Goal: Task Accomplishment & Management: Manage account settings

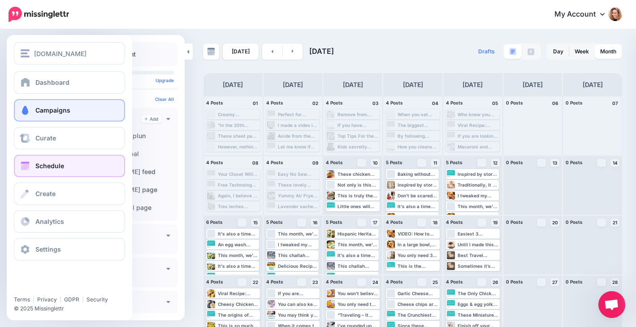
click at [28, 109] on span at bounding box center [25, 110] width 12 height 9
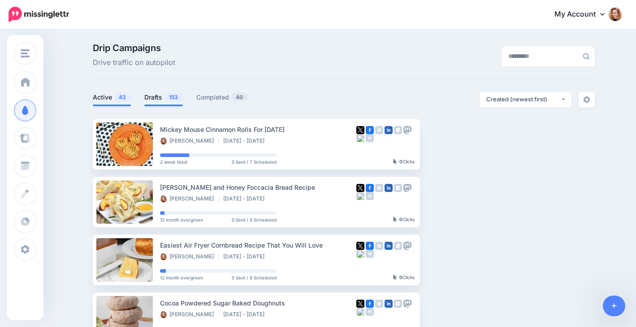
click at [168, 100] on link "Drafts 153" at bounding box center [163, 97] width 39 height 11
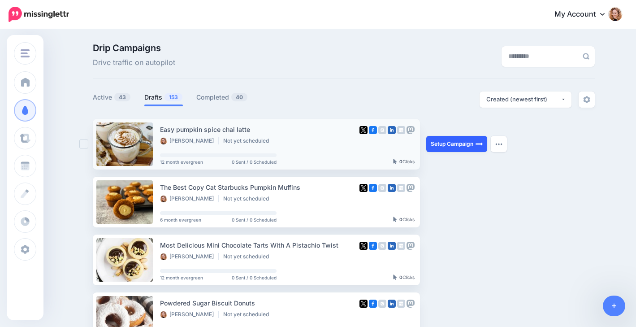
click at [480, 143] on img at bounding box center [479, 143] width 7 height 7
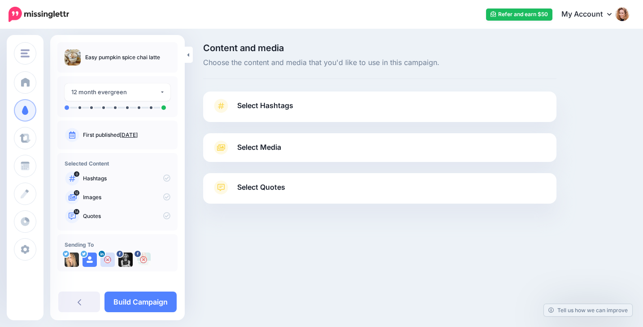
click at [423, 109] on link "Select Hashtags" at bounding box center [379, 110] width 335 height 23
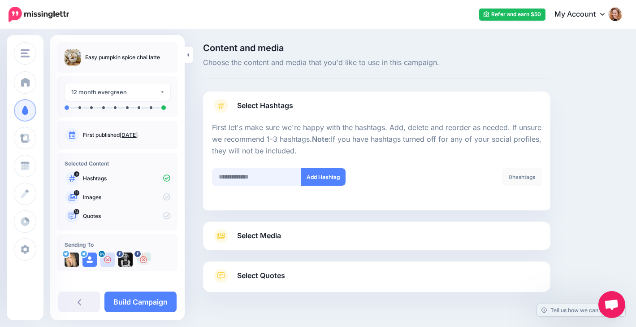
click at [258, 180] on input "text" at bounding box center [257, 176] width 90 height 17
type input "***"
click at [333, 176] on button "Add Hashtag" at bounding box center [323, 176] width 44 height 17
click at [243, 179] on input "text" at bounding box center [257, 176] width 90 height 17
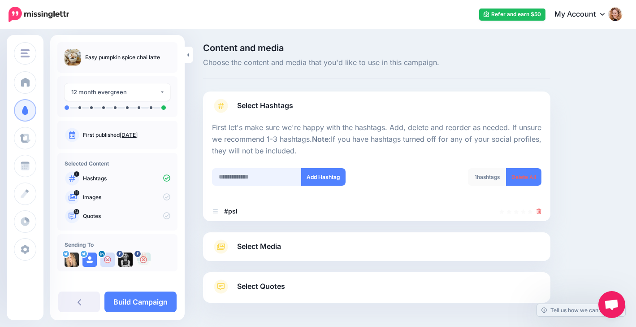
scroll to position [34, 0]
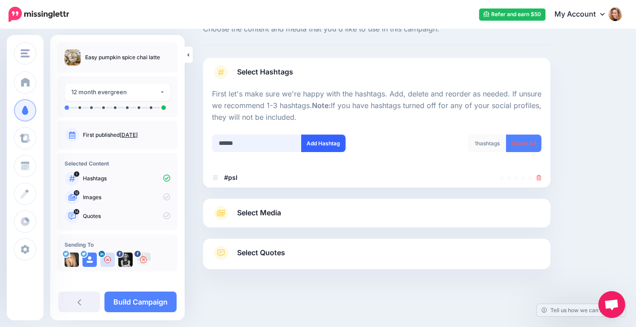
type input "******"
click at [325, 142] on button "Add Hashtag" at bounding box center [323, 143] width 44 height 17
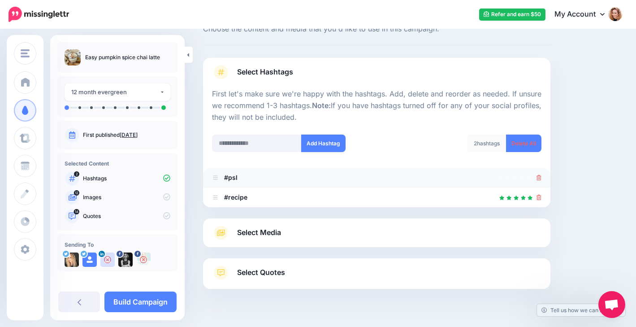
scroll to position [53, 0]
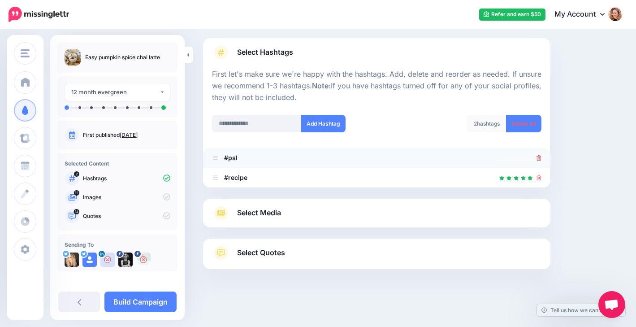
click at [542, 157] on icon at bounding box center [539, 157] width 5 height 5
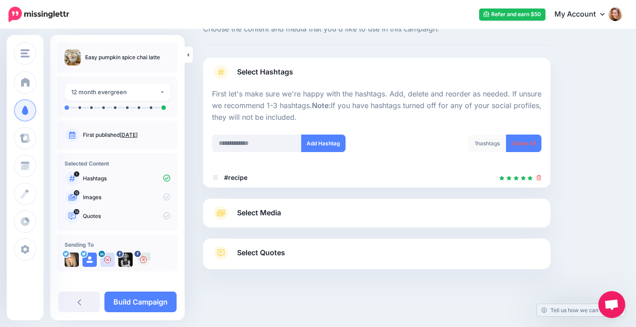
click at [325, 210] on link "Select Media" at bounding box center [377, 213] width 330 height 14
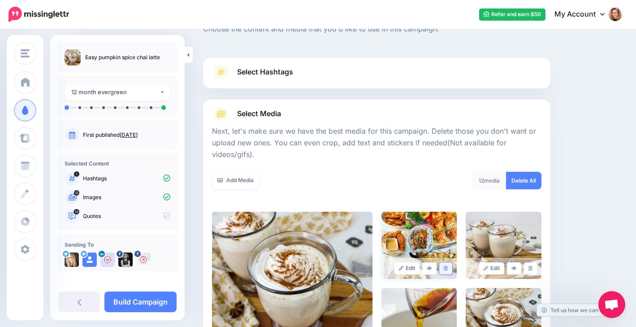
click at [453, 266] on link at bounding box center [446, 268] width 13 height 12
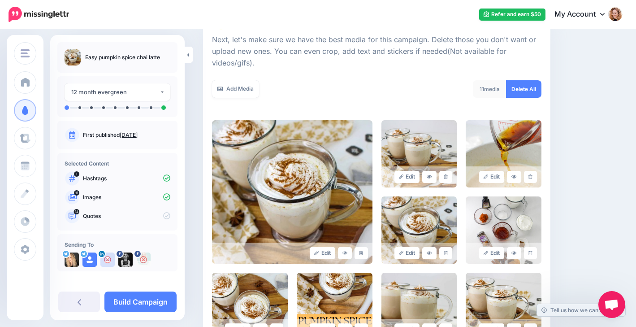
scroll to position [221, 0]
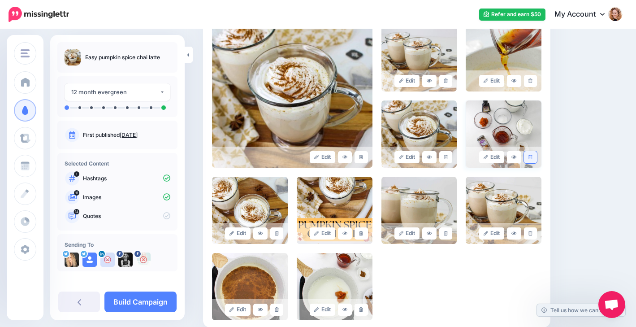
click at [533, 158] on icon at bounding box center [531, 157] width 4 height 5
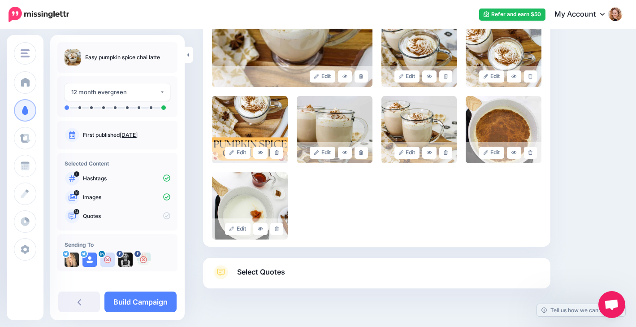
scroll to position [303, 0]
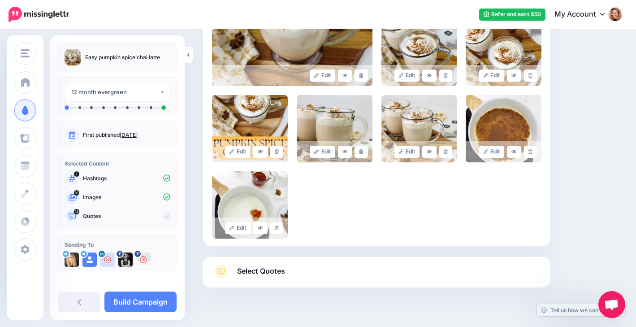
click at [457, 272] on link "Select Quotes" at bounding box center [377, 275] width 330 height 23
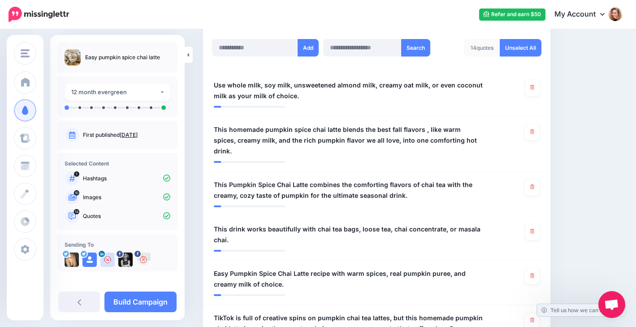
scroll to position [196, 0]
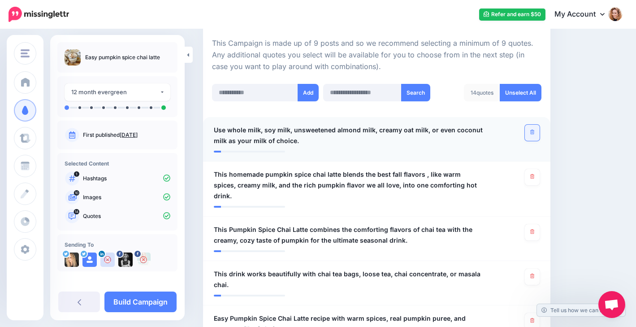
click at [535, 134] on link at bounding box center [532, 133] width 15 height 16
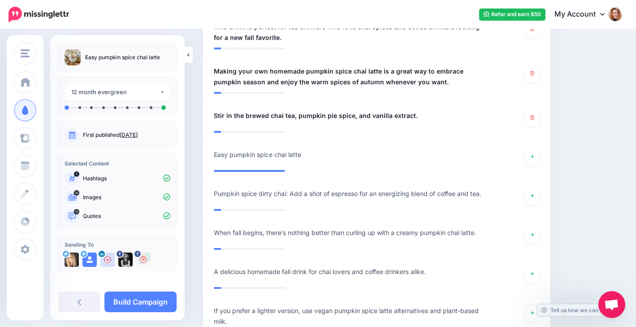
scroll to position [802, 0]
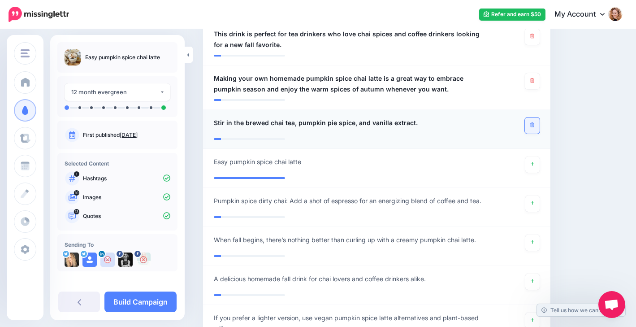
click at [535, 122] on icon at bounding box center [533, 124] width 4 height 5
click at [535, 161] on icon at bounding box center [533, 163] width 4 height 5
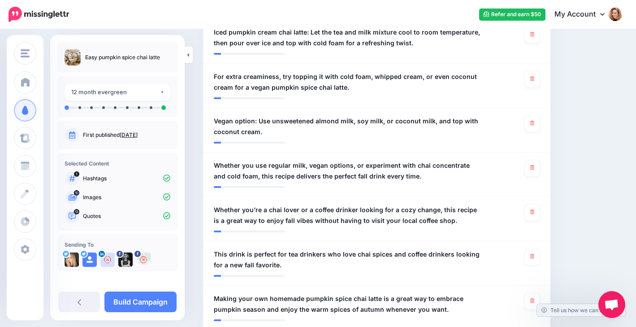
scroll to position [568, 0]
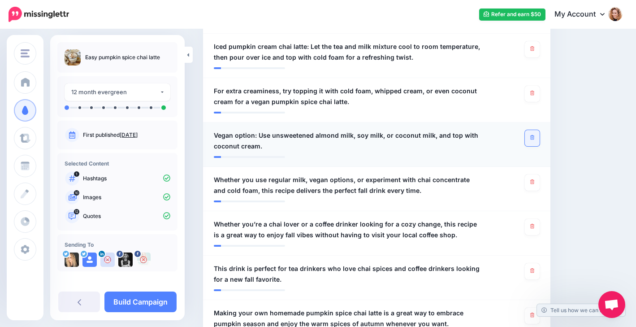
click at [538, 130] on link at bounding box center [532, 138] width 15 height 16
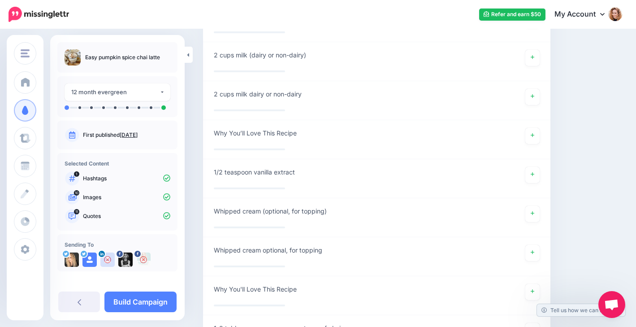
scroll to position [2281, 0]
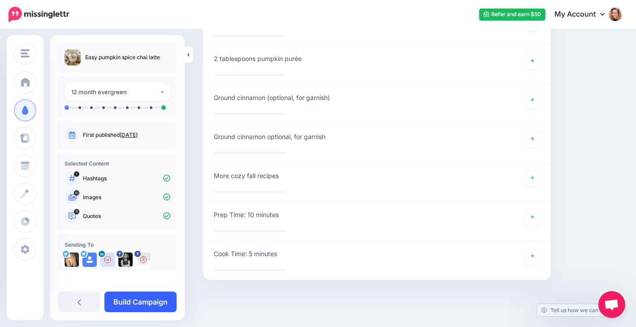
click at [158, 300] on link "Build Campaign" at bounding box center [141, 302] width 72 height 21
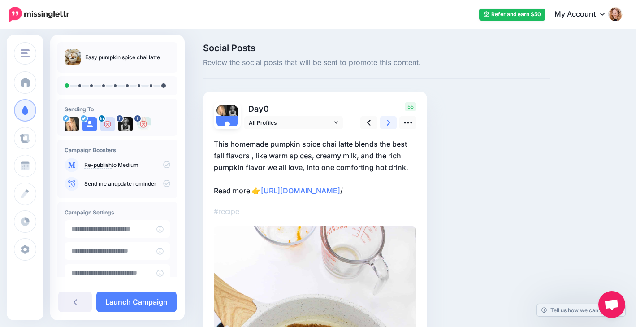
click at [392, 121] on link at bounding box center [388, 122] width 17 height 13
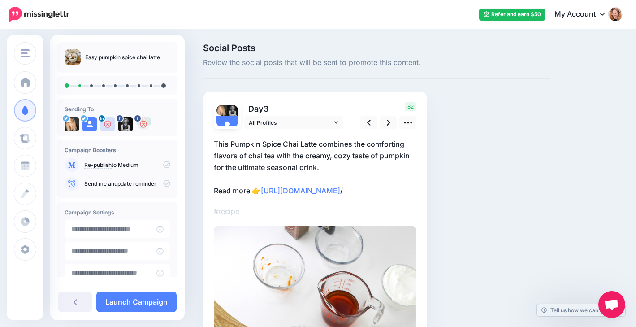
click at [247, 187] on p "This Pumpkin Spice Chai Latte combines the comforting flavors of chai tea with …" at bounding box center [315, 167] width 203 height 58
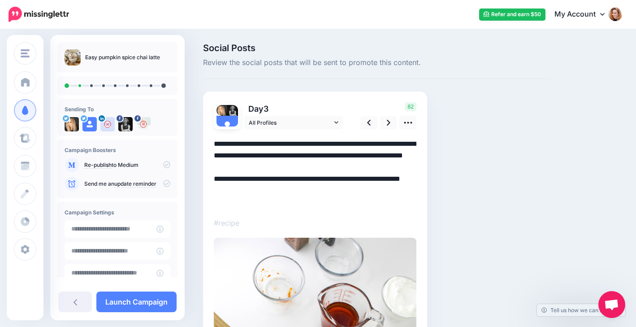
drag, startPoint x: 252, startPoint y: 189, endPoint x: 195, endPoint y: 193, distance: 56.7
click at [195, 193] on div "Social Posts Review the social posts that will be sent to promote this content.…" at bounding box center [318, 311] width 636 height 563
click at [387, 119] on icon at bounding box center [389, 122] width 4 height 9
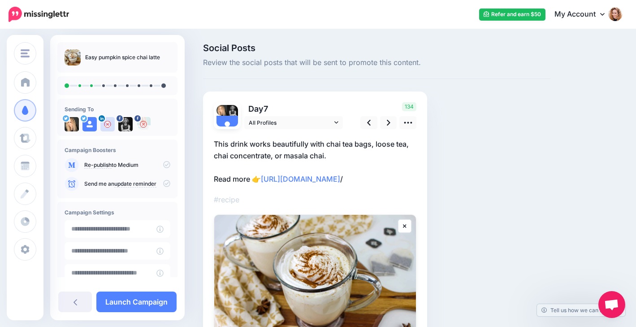
click at [244, 179] on p "This drink works beautifully with chai tea bags, loose tea, chai concentrate, o…" at bounding box center [315, 161] width 203 height 47
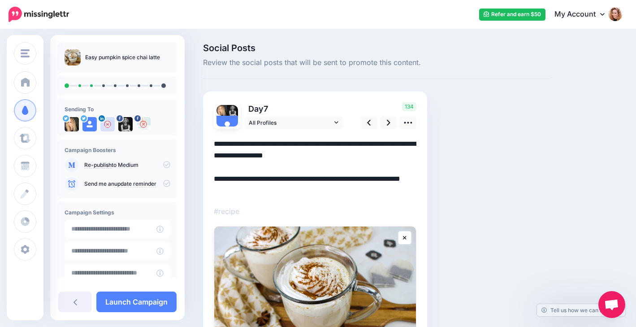
drag, startPoint x: 251, startPoint y: 179, endPoint x: 200, endPoint y: 178, distance: 51.2
click at [200, 178] on div "Social Posts Review the social posts that will be sent to promote this content.…" at bounding box center [376, 234] width 361 height 381
click at [389, 119] on icon at bounding box center [389, 122] width 4 height 9
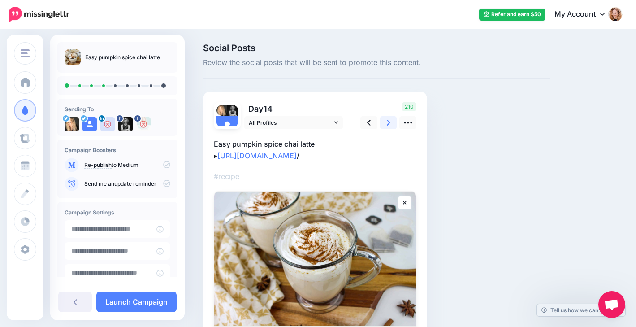
click at [389, 119] on icon at bounding box center [389, 122] width 4 height 9
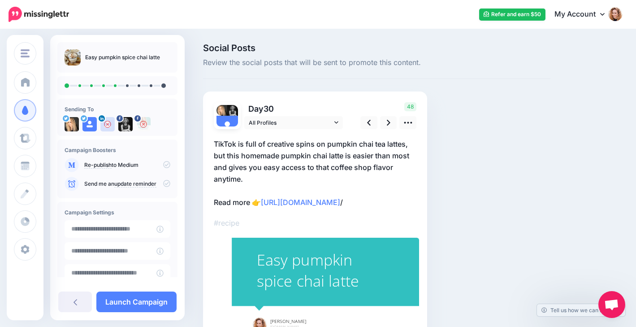
click at [250, 202] on p "TikTok is full of creative spins on pumpkin chai tea lattes, but this homemade …" at bounding box center [315, 173] width 203 height 70
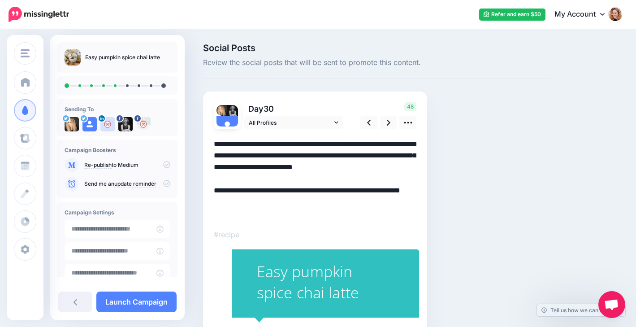
drag, startPoint x: 250, startPoint y: 202, endPoint x: 224, endPoint y: 204, distance: 26.1
click at [224, 204] on textarea "**********" at bounding box center [315, 179] width 203 height 82
click at [391, 118] on link at bounding box center [388, 122] width 17 height 13
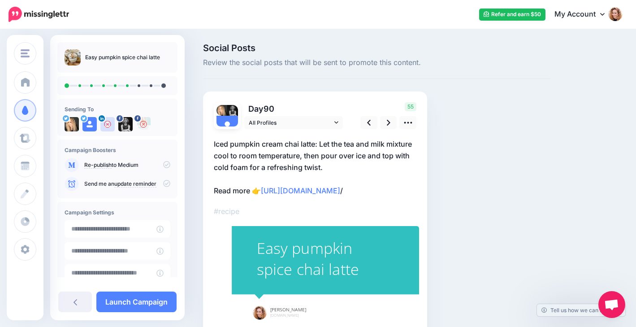
click at [246, 190] on p "Iced pumpkin cream chai latte: Let the tea and milk mixture cool to room temper…" at bounding box center [315, 167] width 203 height 58
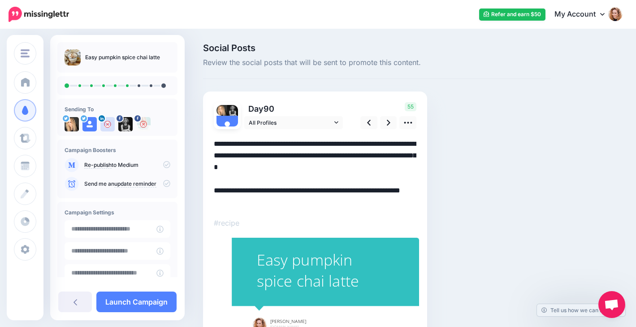
drag, startPoint x: 251, startPoint y: 190, endPoint x: 206, endPoint y: 183, distance: 45.0
click at [206, 183] on div "Day 90 All Profiles" at bounding box center [315, 221] width 224 height 260
click at [222, 189] on textarea "**********" at bounding box center [315, 173] width 203 height 70
drag, startPoint x: 222, startPoint y: 189, endPoint x: 250, endPoint y: 188, distance: 28.3
click at [250, 188] on textarea "**********" at bounding box center [315, 173] width 203 height 70
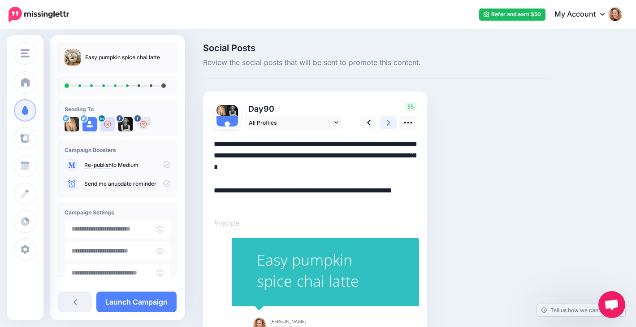
type textarea "**********"
click at [389, 119] on icon at bounding box center [389, 122] width 4 height 9
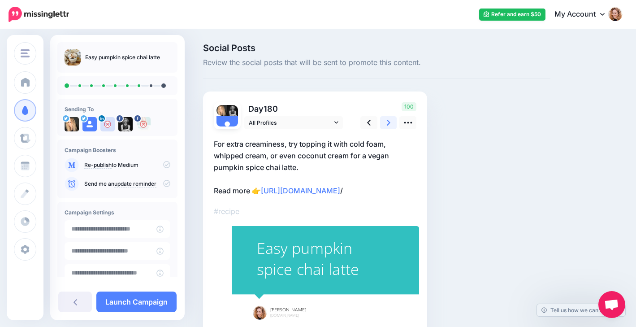
click at [389, 119] on icon at bounding box center [389, 122] width 4 height 9
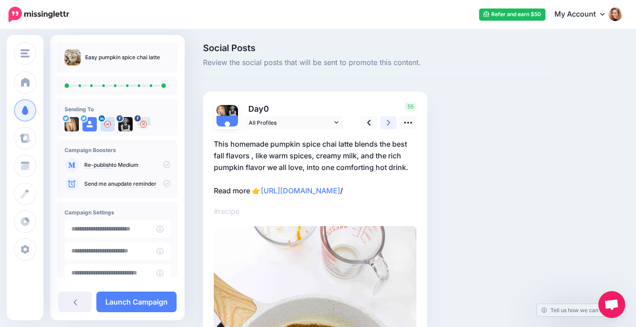
click at [389, 119] on icon at bounding box center [389, 122] width 4 height 9
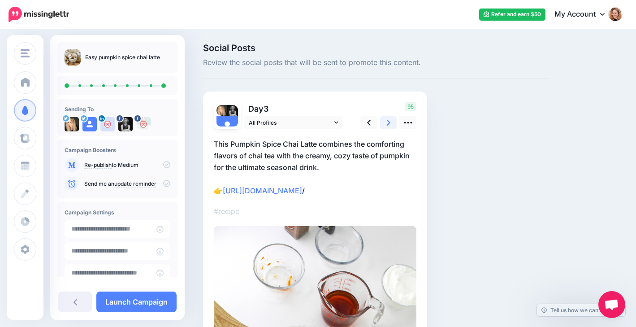
click at [389, 119] on icon at bounding box center [389, 122] width 4 height 9
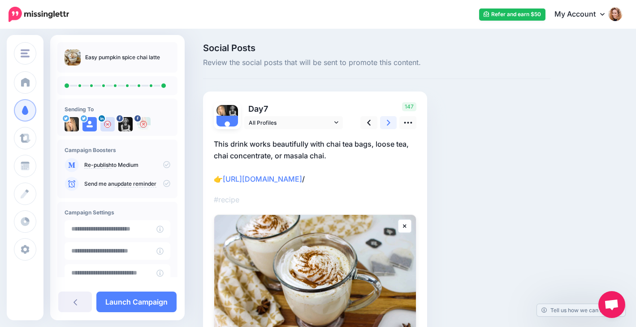
click at [389, 119] on icon at bounding box center [389, 122] width 4 height 9
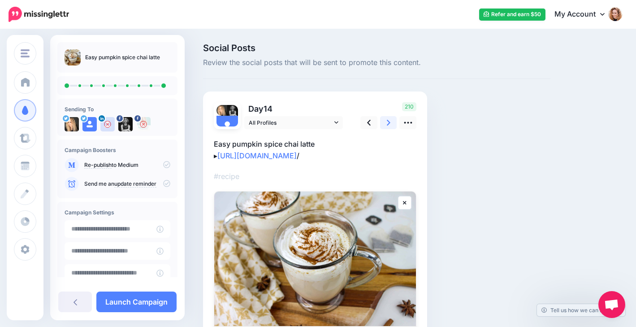
click at [389, 119] on icon at bounding box center [389, 122] width 4 height 9
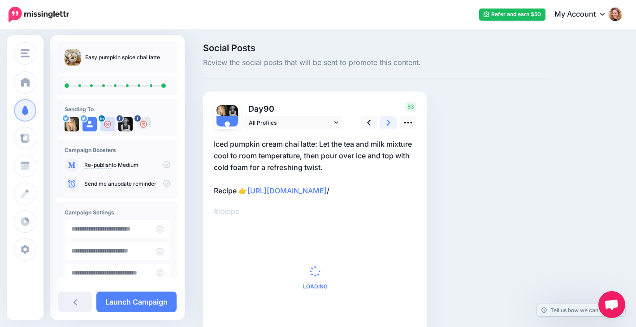
click at [389, 119] on icon at bounding box center [389, 122] width 4 height 9
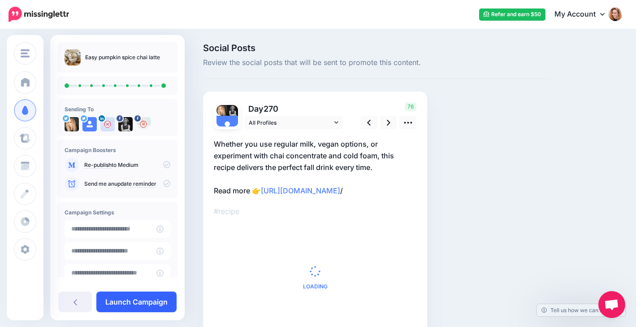
click at [125, 307] on link "Launch Campaign" at bounding box center [136, 302] width 80 height 21
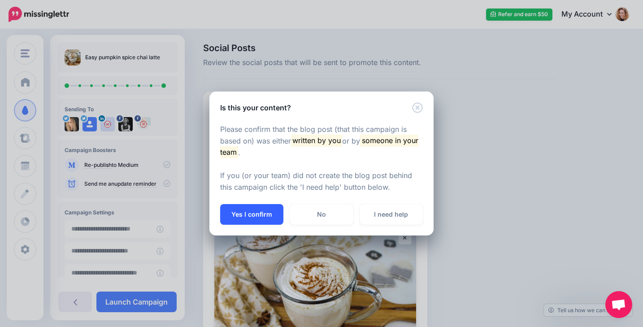
click at [232, 210] on button "Yes I confirm" at bounding box center [251, 214] width 63 height 21
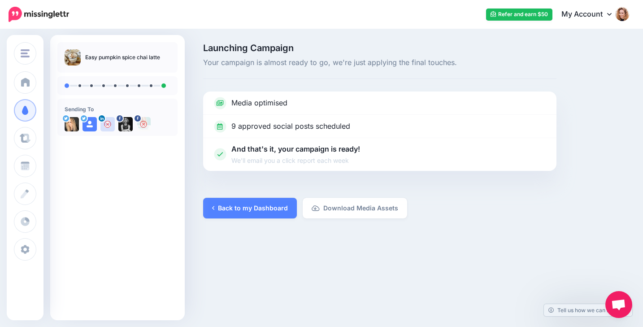
click at [232, 210] on link "Back to my Dashboard" at bounding box center [250, 208] width 94 height 21
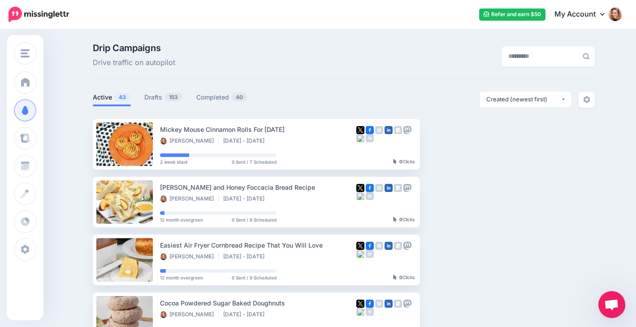
click at [143, 98] on ul "Active 43 Drafts 153 Completed 40" at bounding box center [218, 98] width 251 height 15
click at [151, 99] on link "Drafts 153" at bounding box center [163, 97] width 39 height 11
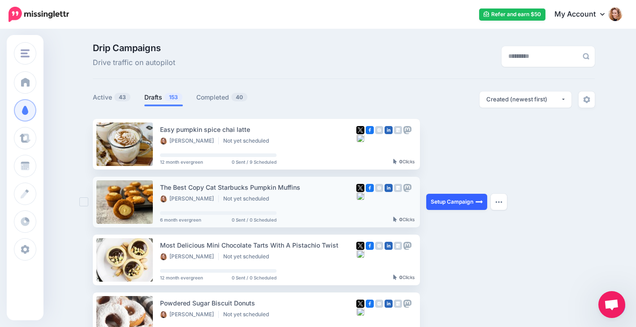
click at [465, 202] on link "Setup Campaign" at bounding box center [457, 202] width 61 height 16
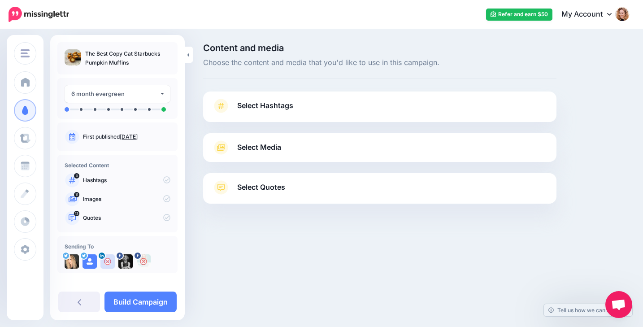
click at [323, 104] on link "Select Hashtags" at bounding box center [379, 110] width 335 height 23
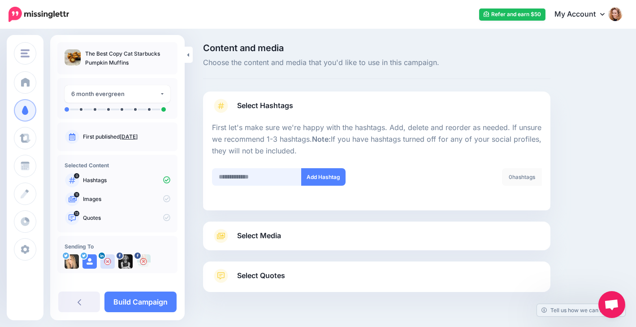
click at [259, 168] on input "text" at bounding box center [257, 176] width 90 height 17
type input "******"
click at [316, 174] on button "Add Hashtag" at bounding box center [323, 176] width 44 height 17
click at [263, 238] on span "Select Media" at bounding box center [259, 236] width 44 height 12
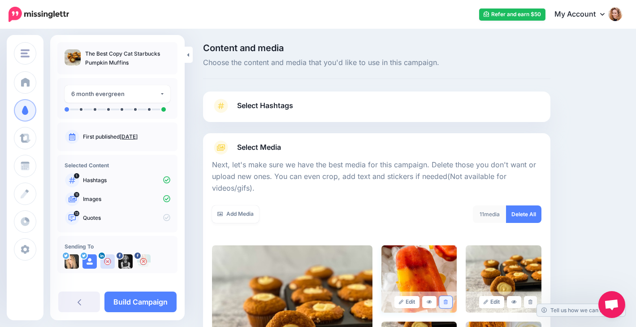
click at [448, 300] on icon at bounding box center [446, 302] width 4 height 5
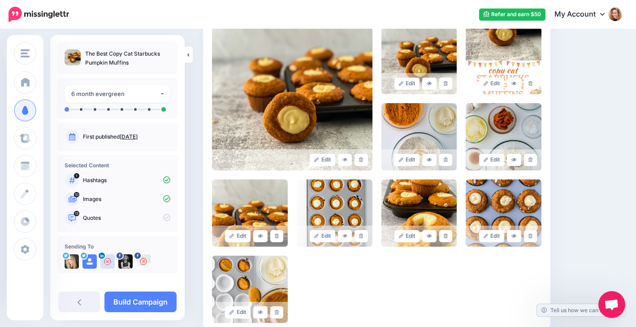
scroll to position [219, 0]
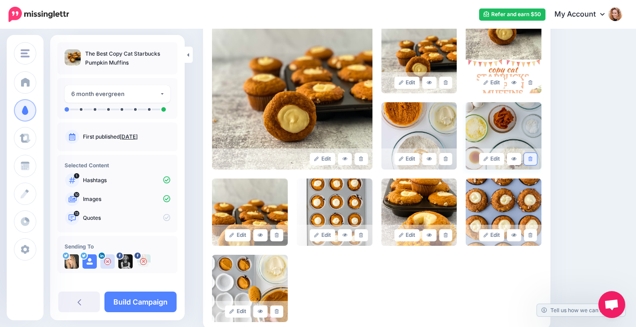
click at [533, 157] on icon at bounding box center [531, 159] width 4 height 5
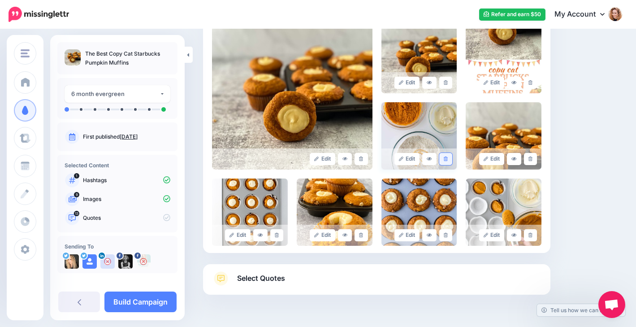
click at [448, 158] on icon at bounding box center [446, 159] width 4 height 5
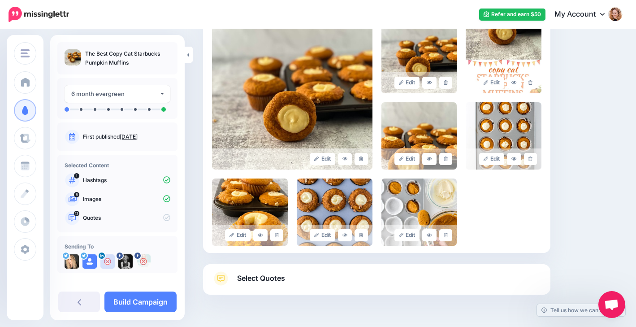
click at [359, 279] on link "Select Quotes" at bounding box center [377, 282] width 330 height 23
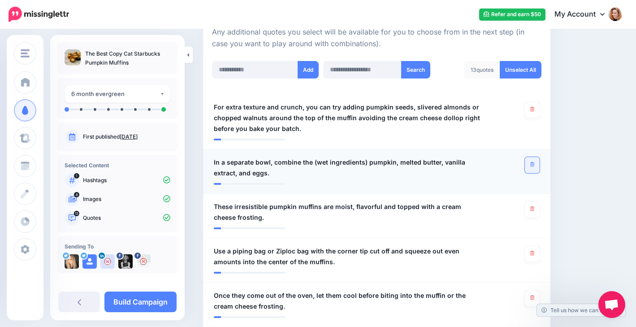
click at [535, 166] on link at bounding box center [532, 165] width 15 height 16
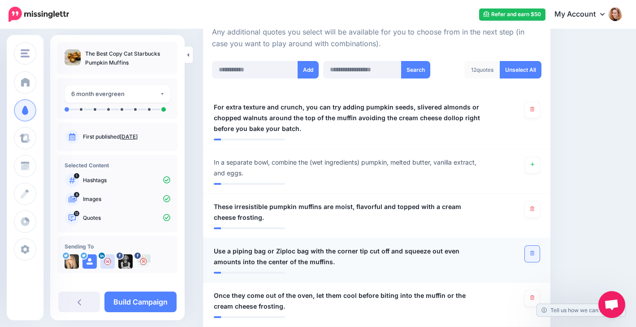
click at [535, 252] on icon at bounding box center [533, 253] width 4 height 5
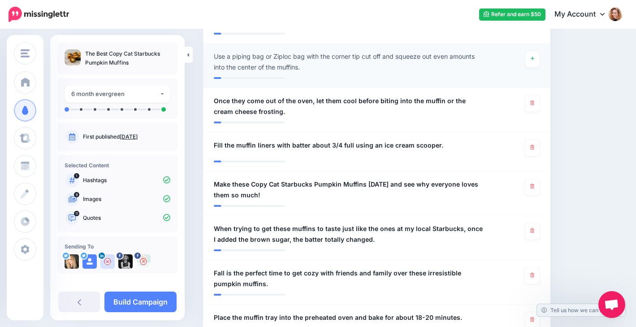
scroll to position [415, 0]
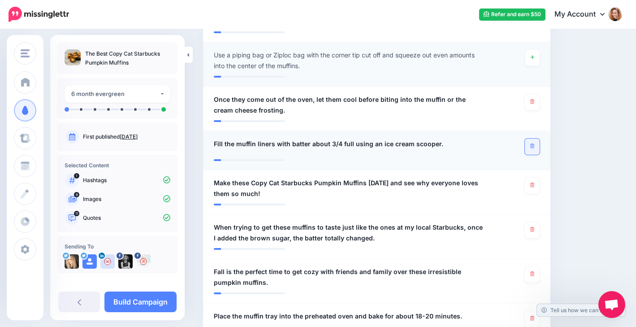
click at [535, 146] on icon at bounding box center [533, 146] width 4 height 5
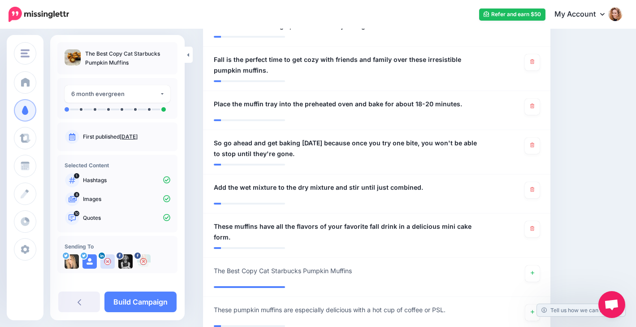
scroll to position [629, 0]
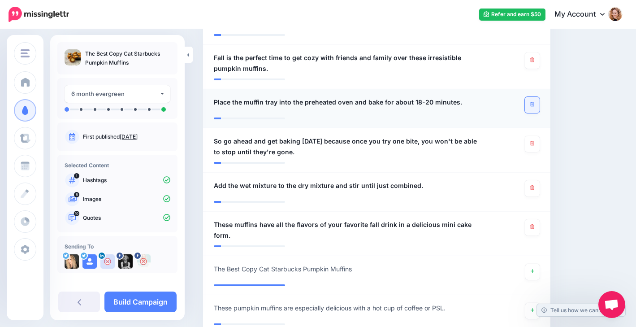
click at [535, 106] on icon at bounding box center [533, 104] width 4 height 5
click at [535, 145] on link at bounding box center [532, 144] width 15 height 16
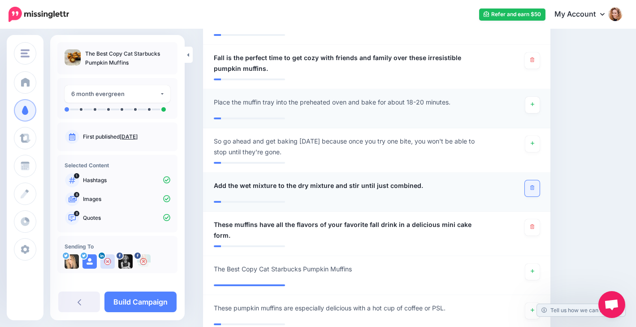
click at [536, 188] on link at bounding box center [532, 188] width 15 height 16
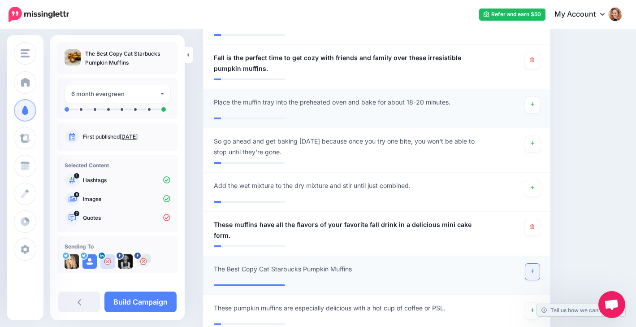
click at [537, 268] on link at bounding box center [533, 272] width 14 height 16
click at [535, 303] on link at bounding box center [533, 311] width 14 height 16
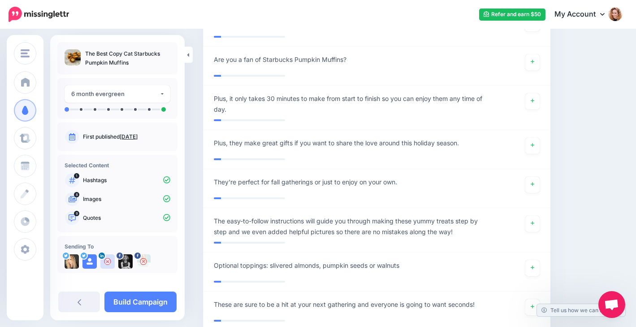
scroll to position [938, 0]
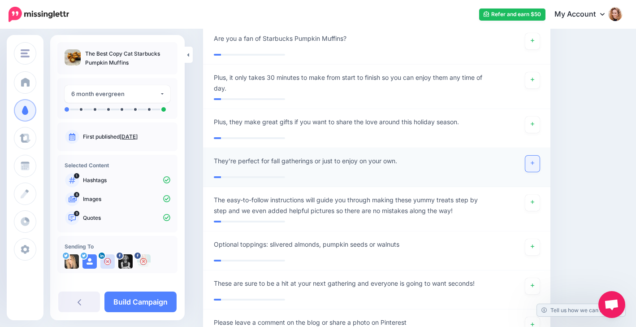
click at [535, 161] on icon at bounding box center [533, 163] width 4 height 5
click at [535, 196] on link at bounding box center [533, 203] width 14 height 16
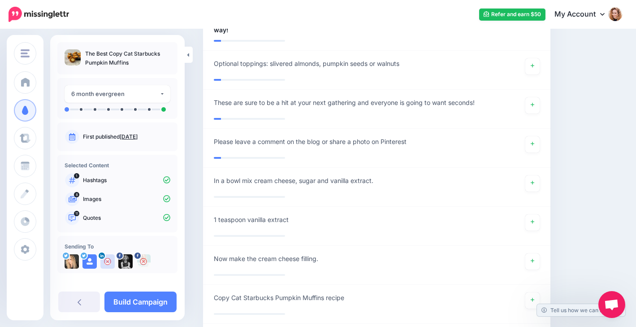
scroll to position [1182, 0]
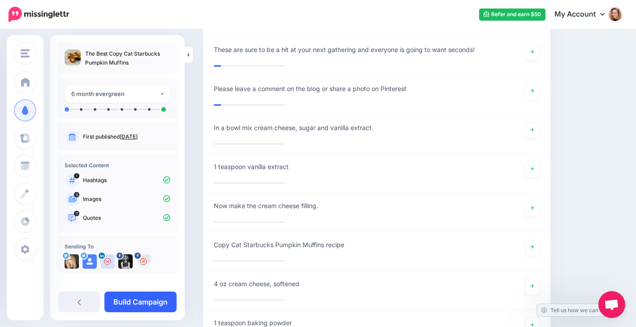
click at [133, 301] on link "Build Campaign" at bounding box center [141, 302] width 72 height 21
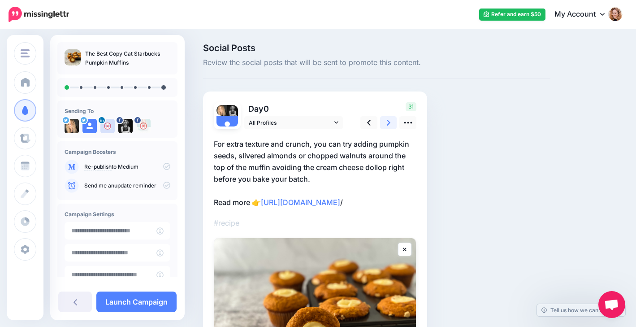
click at [384, 122] on link at bounding box center [388, 122] width 17 height 13
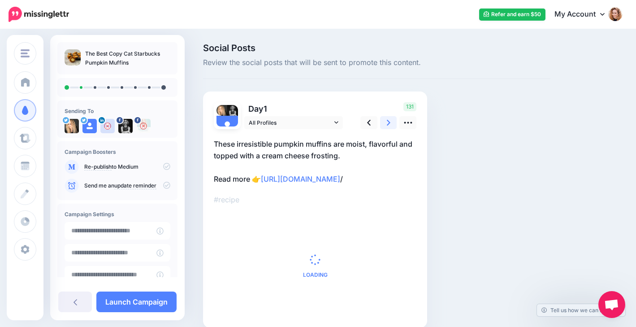
click at [384, 122] on link at bounding box center [388, 122] width 17 height 13
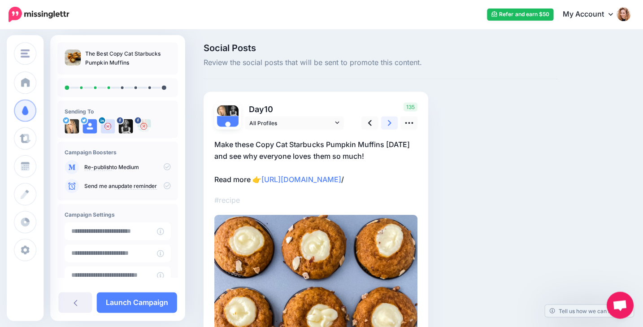
click at [384, 122] on link at bounding box center [388, 122] width 17 height 13
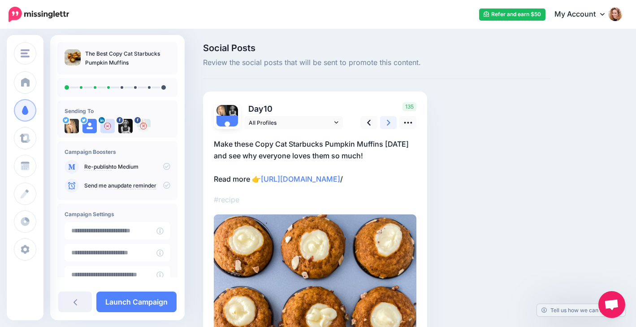
click at [384, 122] on link at bounding box center [388, 122] width 17 height 13
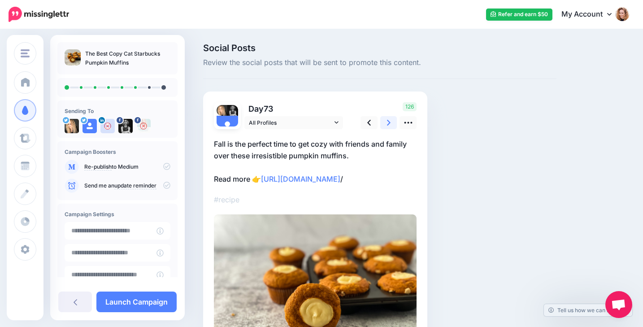
click at [384, 122] on link at bounding box center [388, 122] width 17 height 13
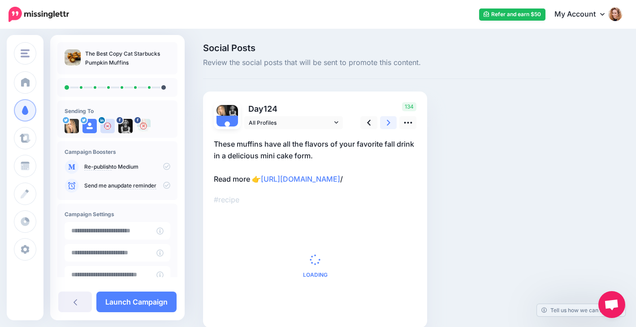
click at [384, 122] on link at bounding box center [388, 122] width 17 height 13
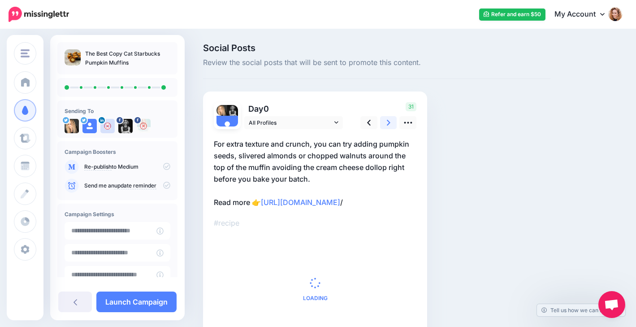
click at [384, 122] on link at bounding box center [388, 122] width 17 height 13
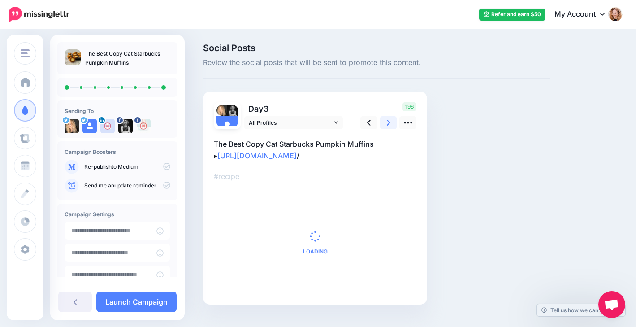
click at [384, 122] on link at bounding box center [388, 122] width 17 height 13
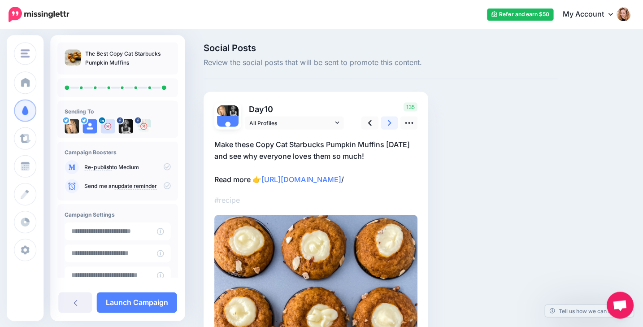
click at [384, 122] on link at bounding box center [388, 122] width 17 height 13
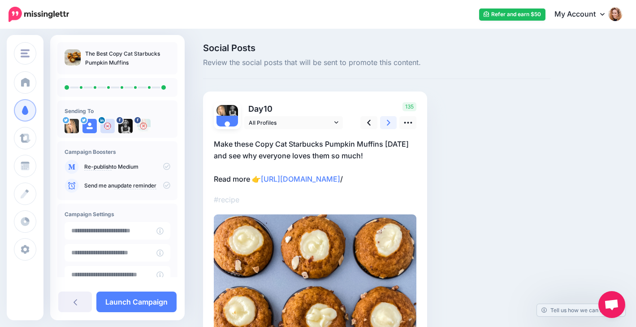
click at [384, 122] on link at bounding box center [388, 122] width 17 height 13
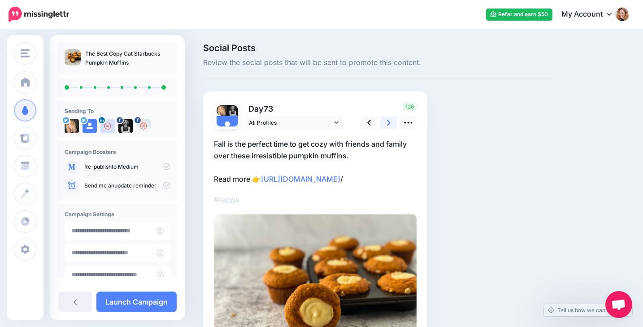
click at [384, 122] on link at bounding box center [388, 122] width 17 height 13
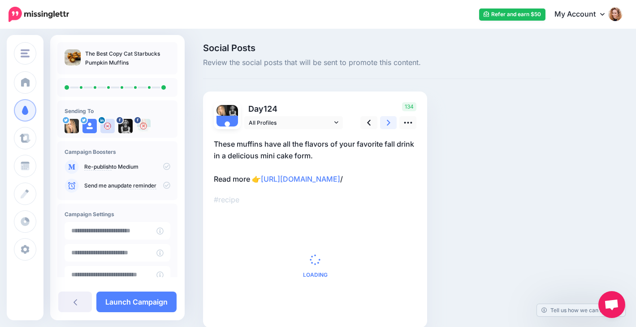
click at [384, 122] on link at bounding box center [388, 122] width 17 height 13
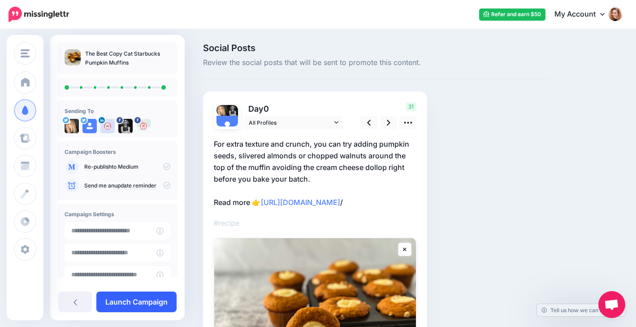
click at [139, 302] on link "Launch Campaign" at bounding box center [136, 302] width 80 height 21
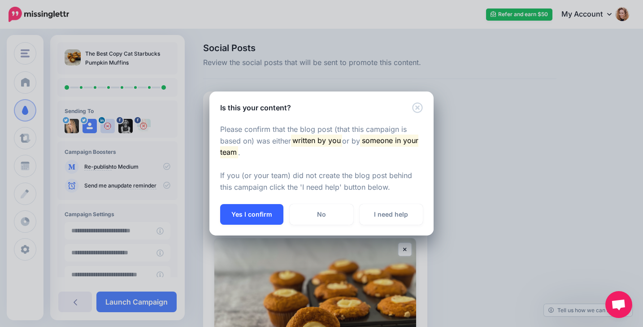
click at [238, 218] on button "Yes I confirm" at bounding box center [251, 214] width 63 height 21
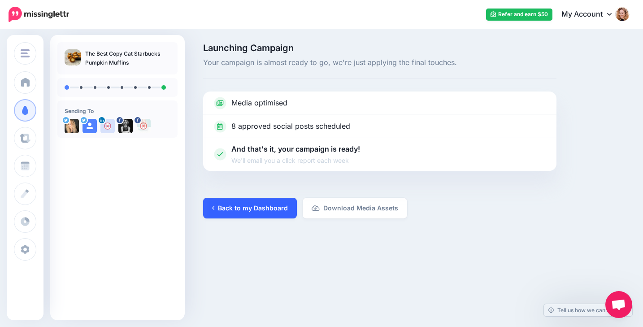
click at [243, 209] on link "Back to my Dashboard" at bounding box center [250, 208] width 94 height 21
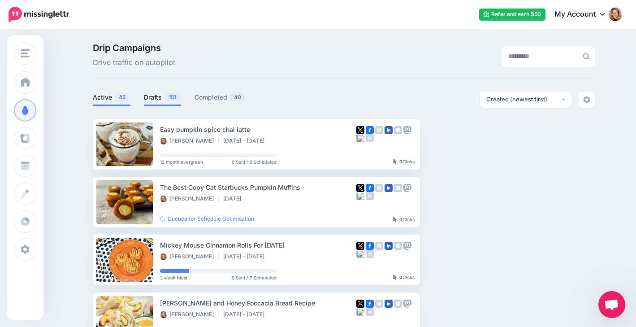
click at [167, 100] on link "Drafts 151" at bounding box center [162, 97] width 37 height 11
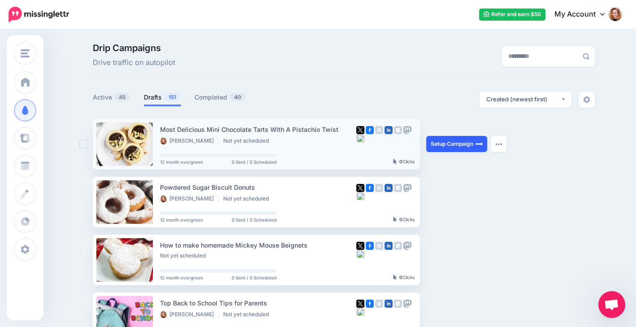
click at [456, 143] on link "Setup Campaign" at bounding box center [457, 144] width 61 height 16
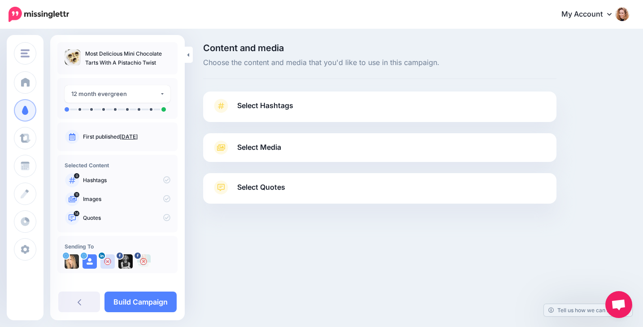
click at [338, 145] on link "Select Media" at bounding box center [379, 147] width 335 height 14
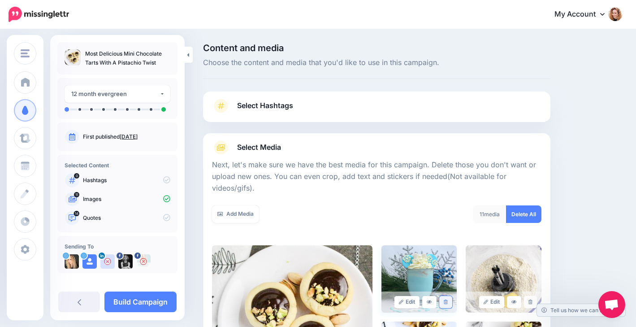
click at [448, 303] on icon at bounding box center [446, 302] width 4 height 5
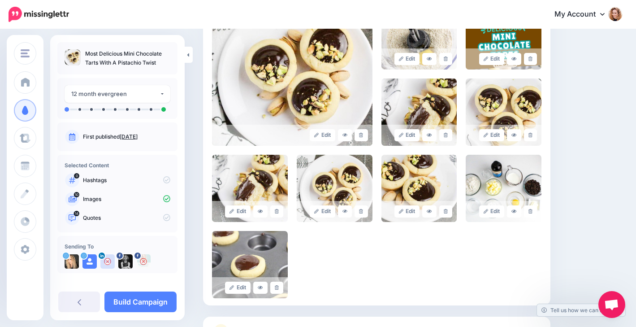
scroll to position [277, 0]
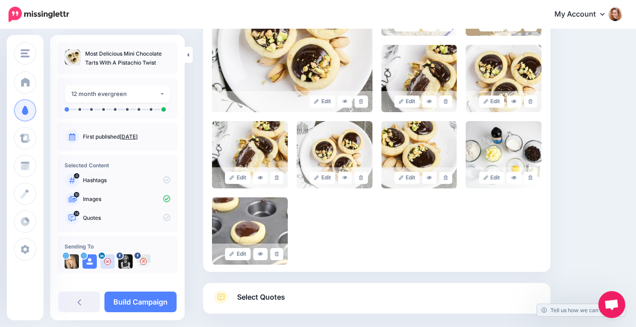
click at [421, 301] on link "Select Quotes" at bounding box center [377, 301] width 330 height 23
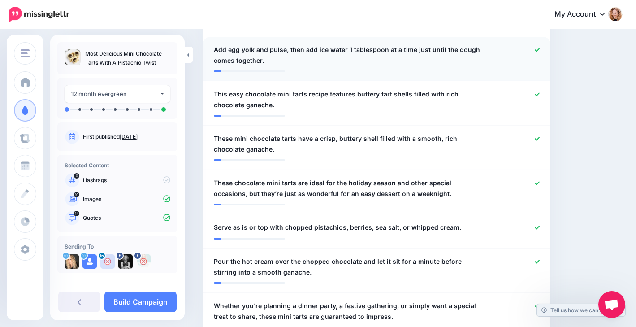
click at [540, 49] on icon at bounding box center [537, 50] width 5 height 5
click at [540, 227] on icon at bounding box center [537, 227] width 5 height 5
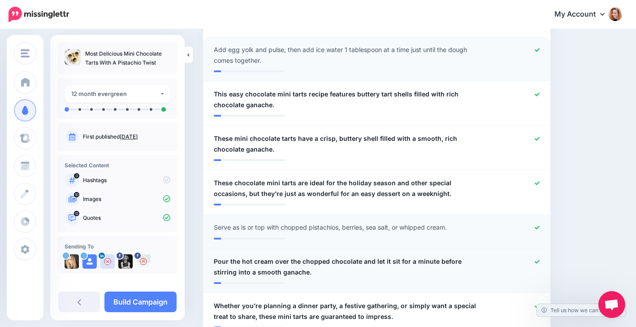
click at [539, 261] on div at bounding box center [518, 267] width 57 height 22
click at [540, 261] on icon at bounding box center [537, 262] width 5 height 4
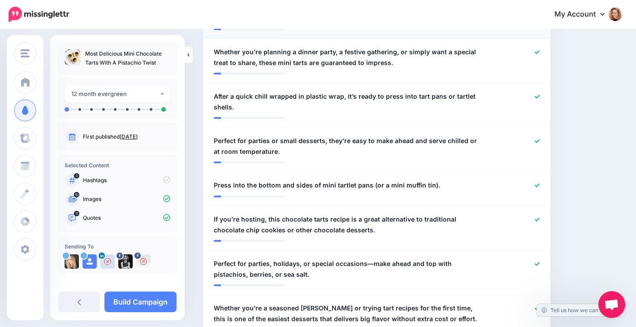
scroll to position [533, 0]
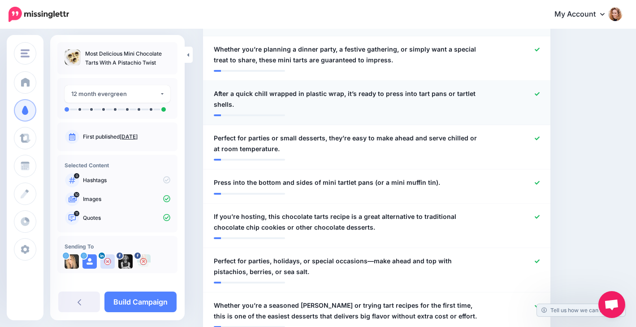
click at [540, 94] on icon at bounding box center [537, 94] width 5 height 4
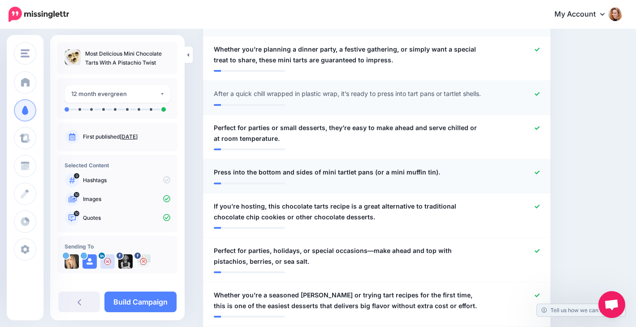
click at [540, 170] on icon at bounding box center [537, 172] width 5 height 5
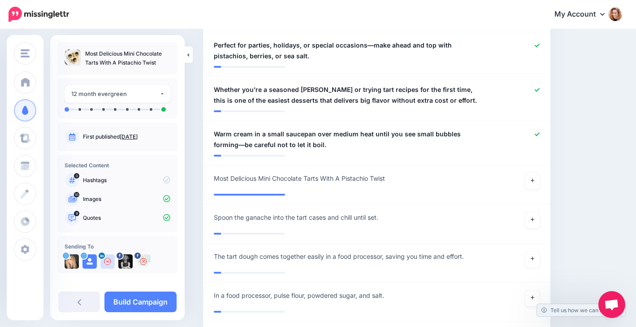
scroll to position [749, 0]
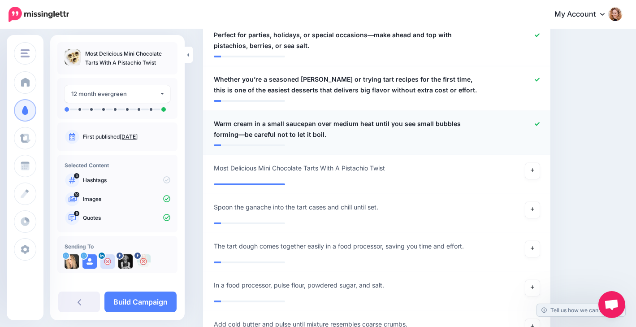
click at [540, 122] on icon at bounding box center [537, 124] width 5 height 5
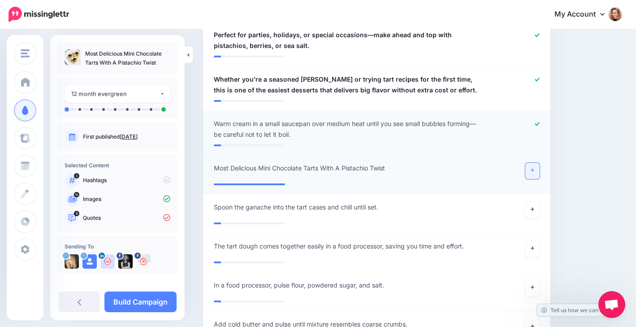
click at [535, 170] on icon at bounding box center [533, 170] width 4 height 5
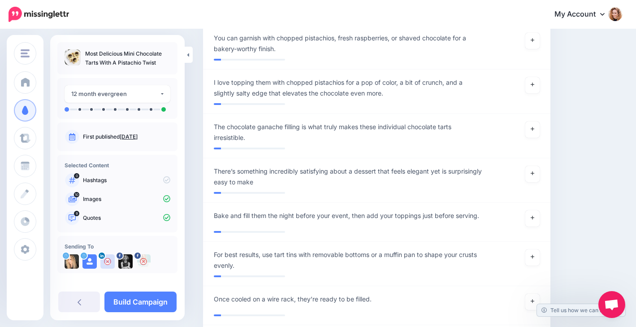
scroll to position [1347, 0]
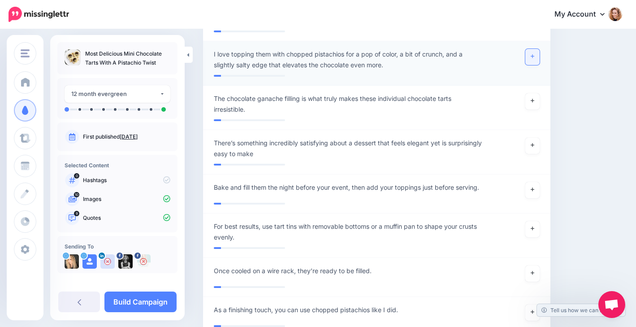
click at [535, 56] on icon at bounding box center [533, 57] width 4 height 4
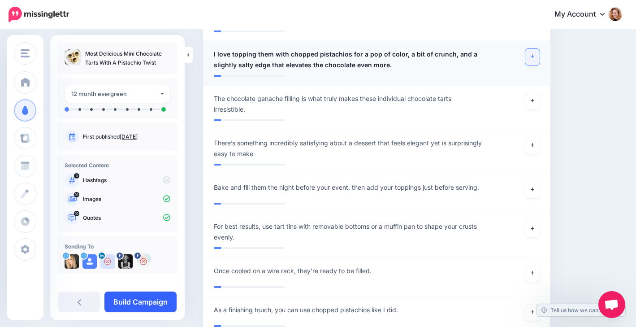
click at [149, 305] on link "Build Campaign" at bounding box center [141, 302] width 72 height 21
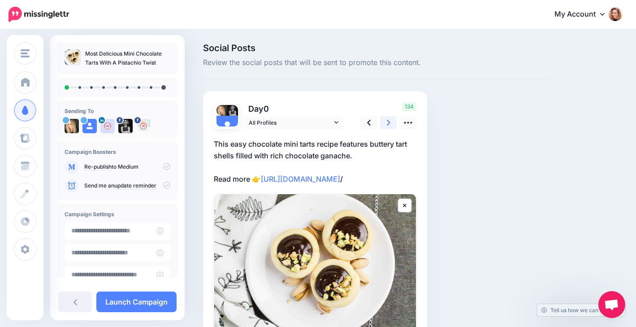
click at [386, 120] on link at bounding box center [388, 122] width 17 height 13
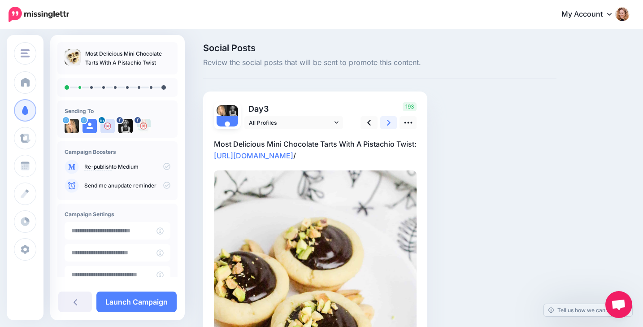
click at [386, 120] on link at bounding box center [388, 122] width 17 height 13
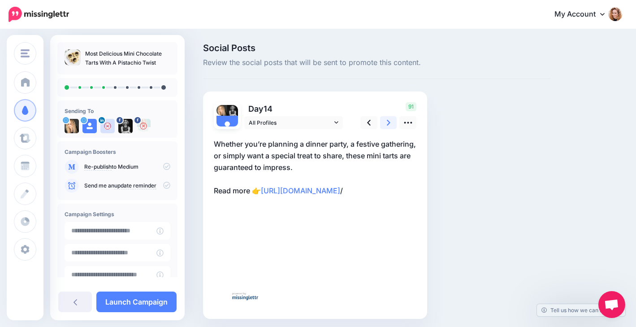
click at [386, 120] on link at bounding box center [388, 122] width 17 height 13
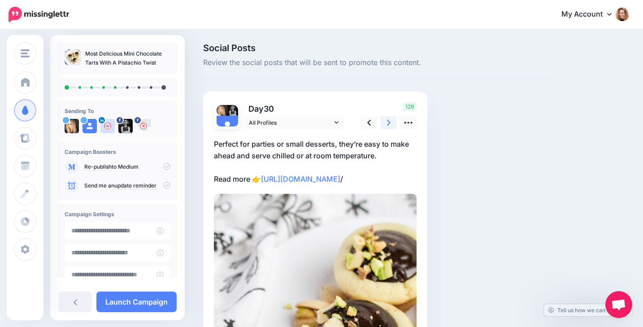
click at [386, 120] on link at bounding box center [388, 122] width 17 height 13
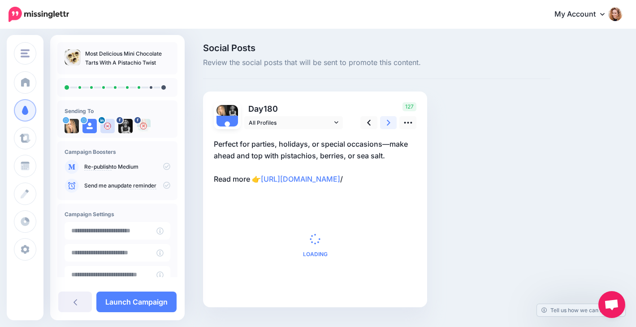
click at [386, 120] on link at bounding box center [388, 122] width 17 height 13
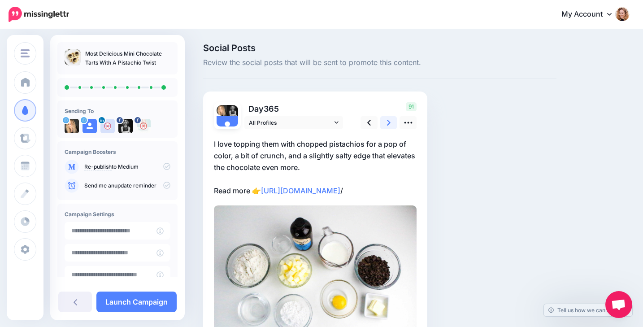
click at [386, 120] on link at bounding box center [388, 122] width 17 height 13
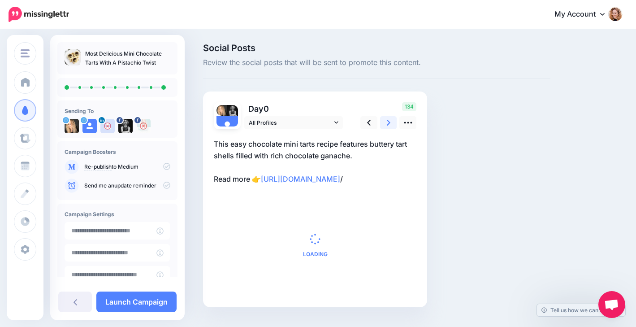
click at [386, 120] on link at bounding box center [388, 122] width 17 height 13
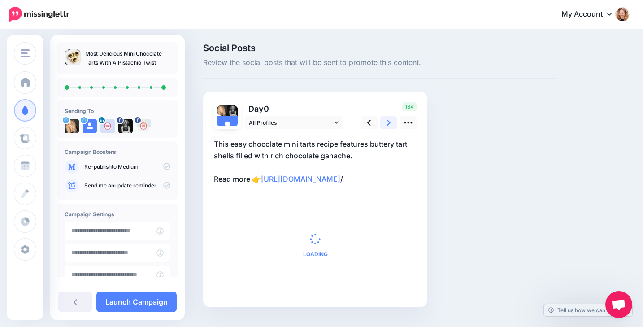
click at [386, 120] on link at bounding box center [388, 122] width 17 height 13
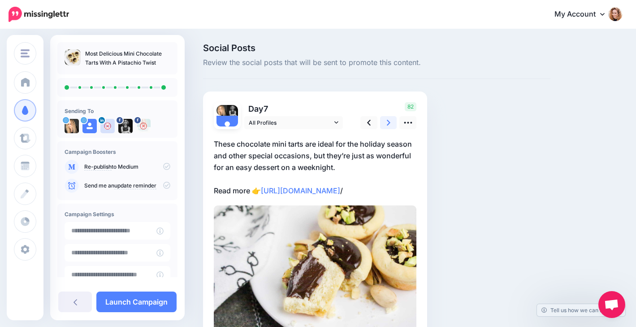
click at [386, 120] on link at bounding box center [388, 122] width 17 height 13
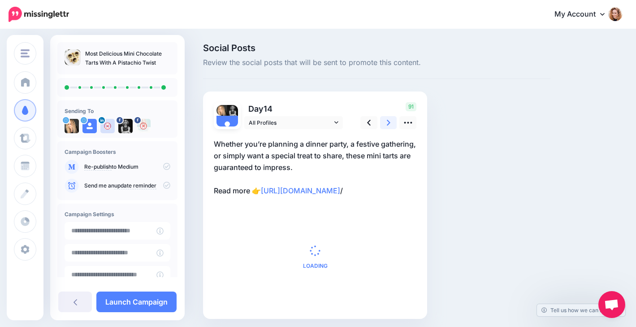
click at [386, 120] on link at bounding box center [388, 122] width 17 height 13
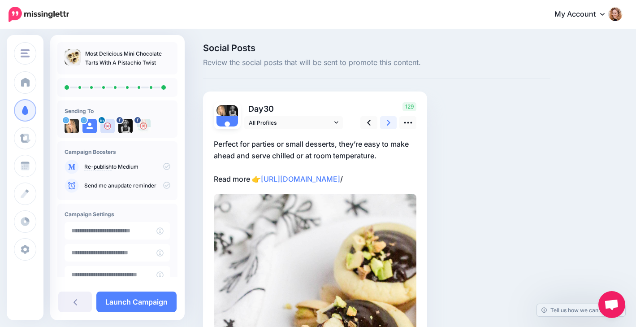
click at [386, 120] on link at bounding box center [388, 122] width 17 height 13
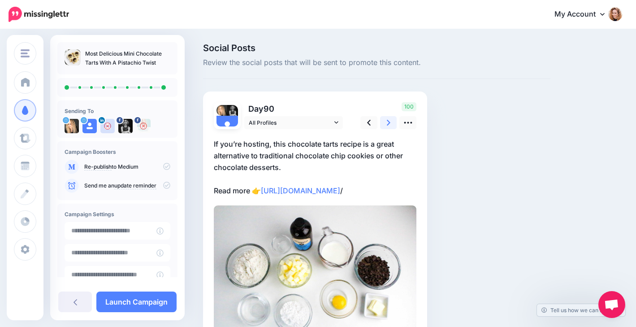
click at [386, 120] on link at bounding box center [388, 122] width 17 height 13
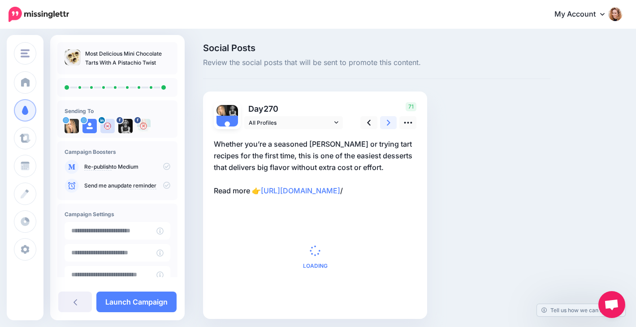
click at [386, 120] on link at bounding box center [388, 122] width 17 height 13
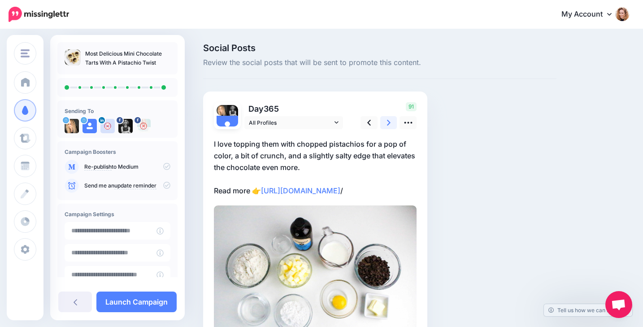
click at [386, 120] on link at bounding box center [388, 122] width 17 height 13
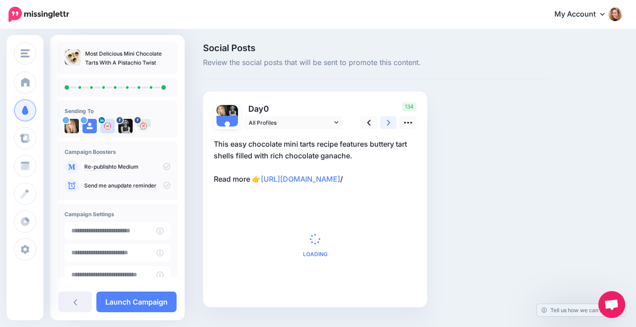
click at [386, 120] on link at bounding box center [388, 122] width 17 height 13
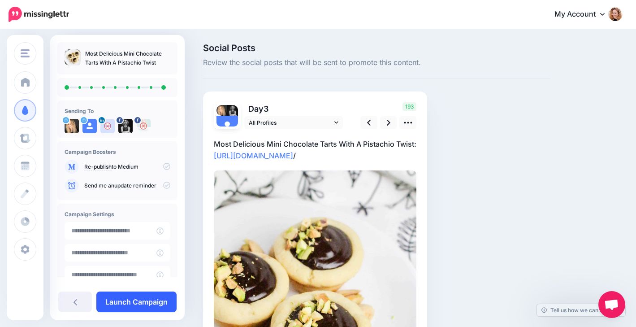
click at [135, 301] on link "Launch Campaign" at bounding box center [136, 302] width 80 height 21
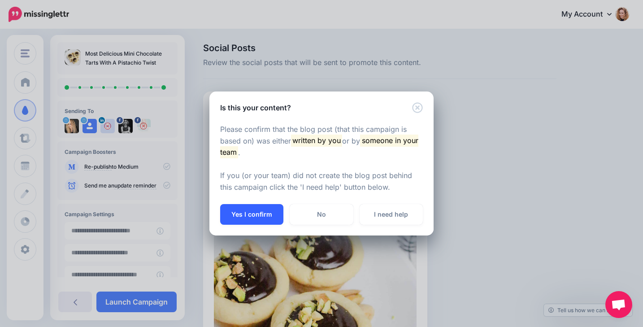
click at [244, 219] on button "Yes I confirm" at bounding box center [251, 214] width 63 height 21
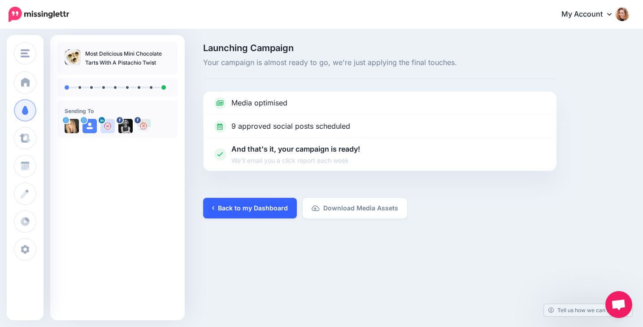
click at [250, 203] on link "Back to my Dashboard" at bounding box center [250, 208] width 94 height 21
